Goal: Information Seeking & Learning: Find specific page/section

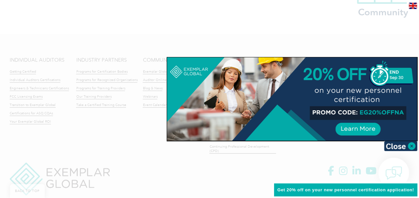
scroll to position [956, 0]
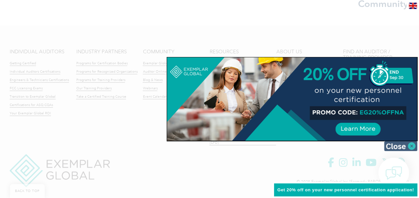
click at [411, 147] on img at bounding box center [400, 146] width 33 height 10
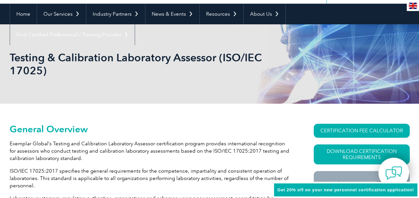
scroll to position [0, 0]
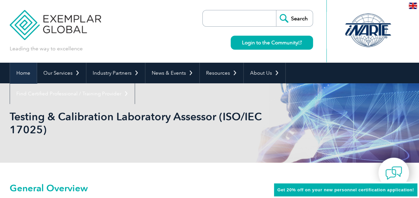
click at [22, 72] on link "Home" at bounding box center [23, 73] width 27 height 21
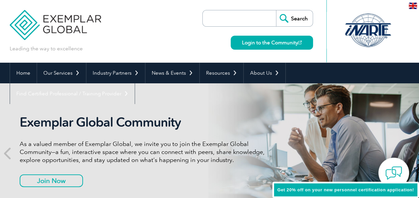
scroll to position [33, 0]
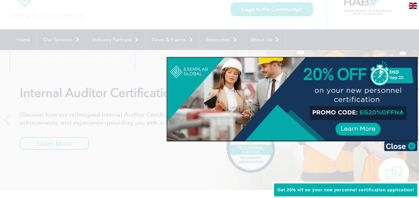
click at [69, 144] on div at bounding box center [209, 99] width 419 height 198
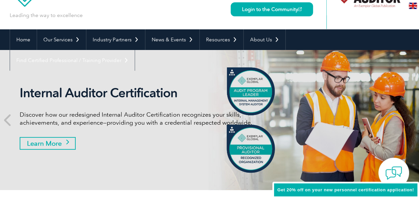
click at [68, 143] on link "Learn More" at bounding box center [48, 143] width 56 height 13
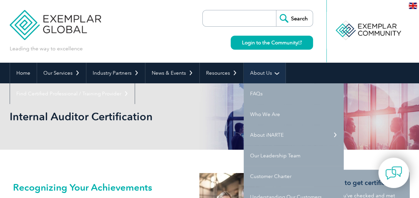
click at [253, 75] on link "About Us" at bounding box center [264, 73] width 42 height 21
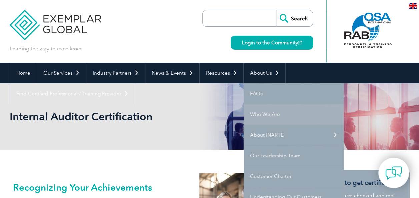
click at [266, 113] on link "Who We Are" at bounding box center [293, 114] width 100 height 21
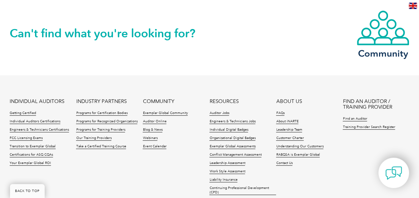
scroll to position [1265, 0]
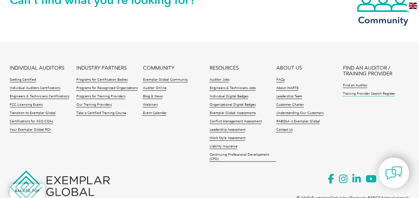
click at [361, 92] on link "Training Provider Search Register" at bounding box center [368, 94] width 52 height 5
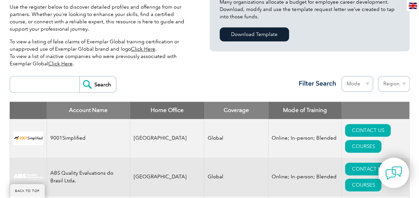
scroll to position [233, 0]
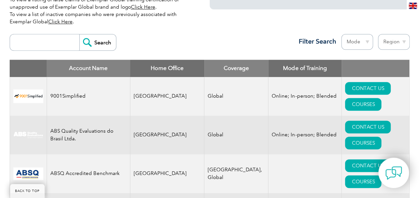
click at [404, 34] on select "Region Australia Bahrain Bangladesh Brazil Canada Colombia Dominican Republic E…" at bounding box center [394, 42] width 32 height 16
select select "[GEOGRAPHIC_DATA]"
click at [378, 34] on select "Region Australia Bahrain Bangladesh Brazil Canada Colombia Dominican Republic E…" at bounding box center [394, 42] width 32 height 16
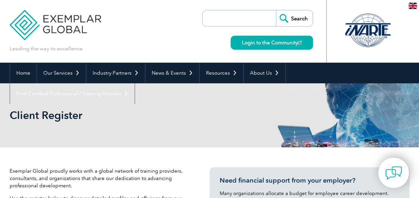
select select "[GEOGRAPHIC_DATA]"
